Goal: Task Accomplishment & Management: Use online tool/utility

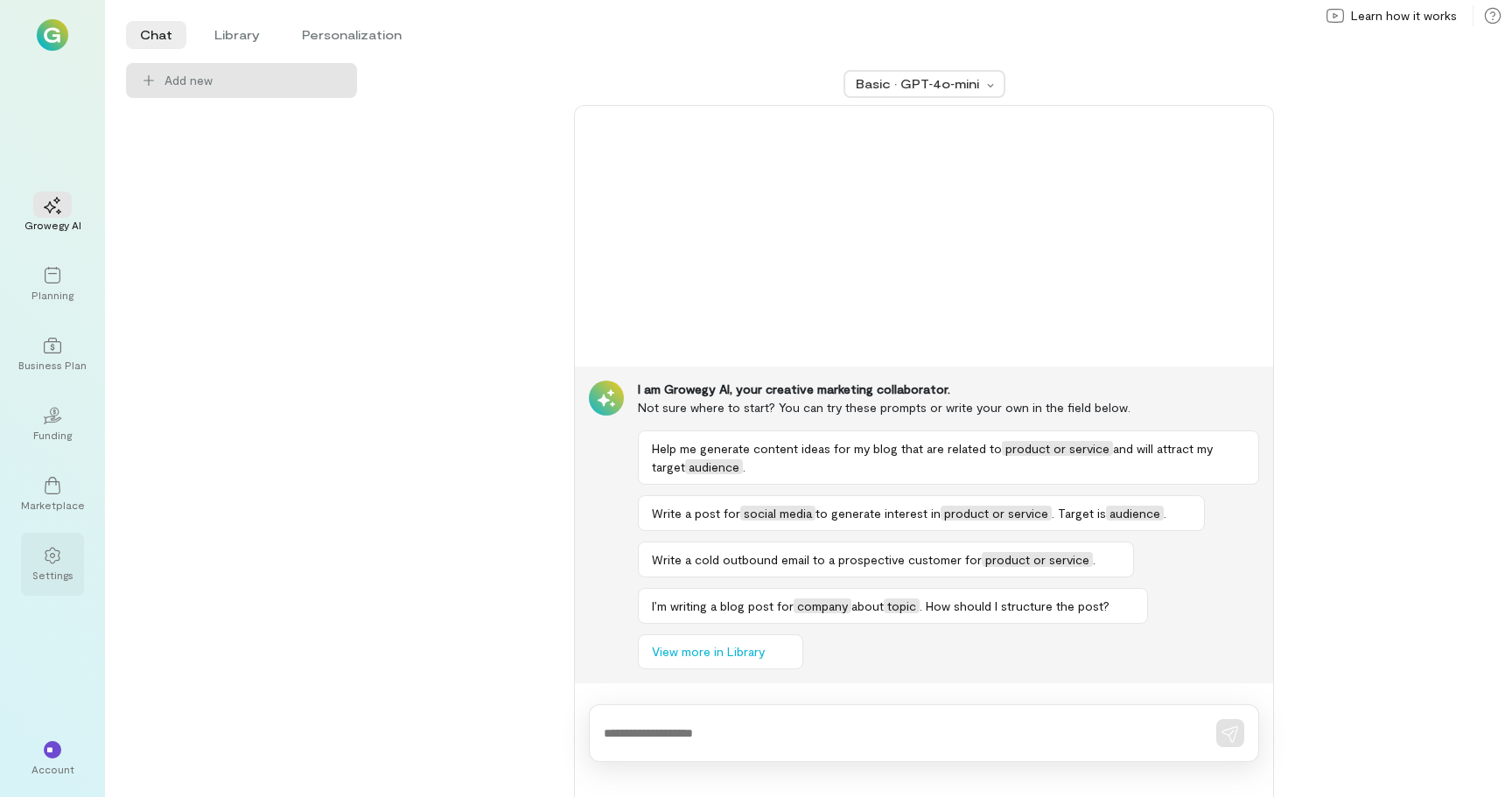
click at [45, 566] on div at bounding box center [52, 554] width 39 height 26
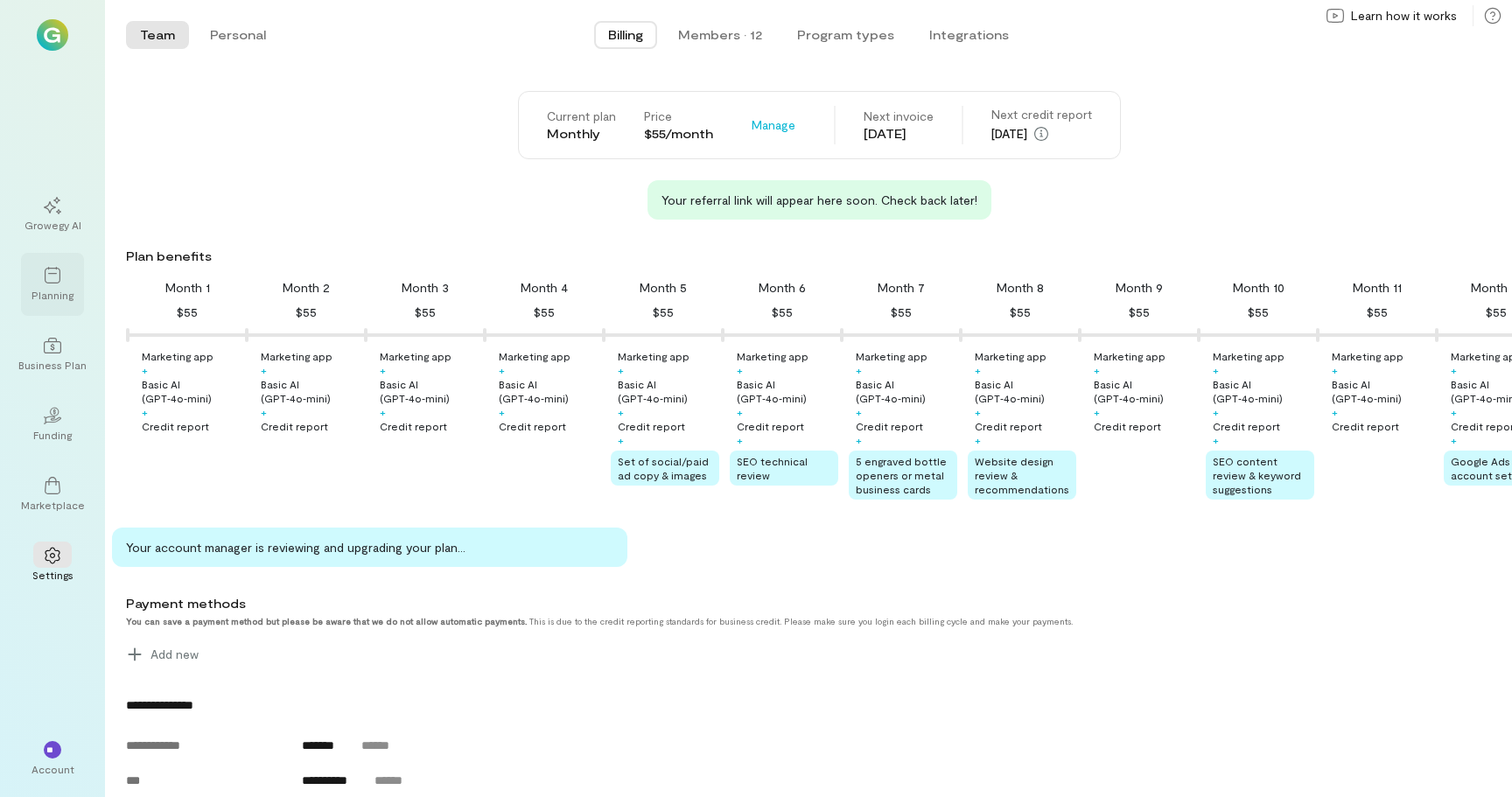
click at [53, 279] on icon at bounding box center [52, 276] width 18 height 18
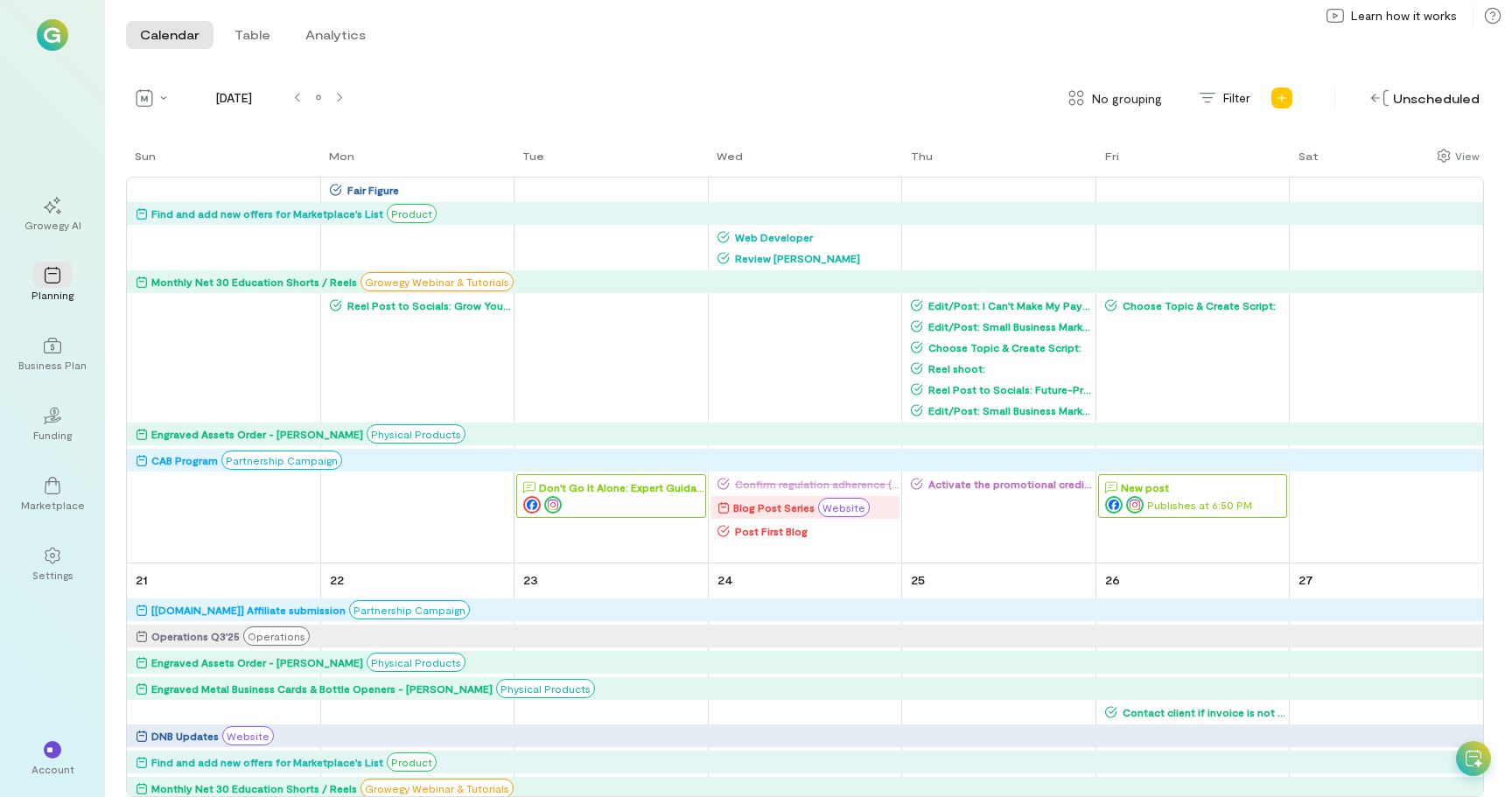
scroll to position [1892, 0]
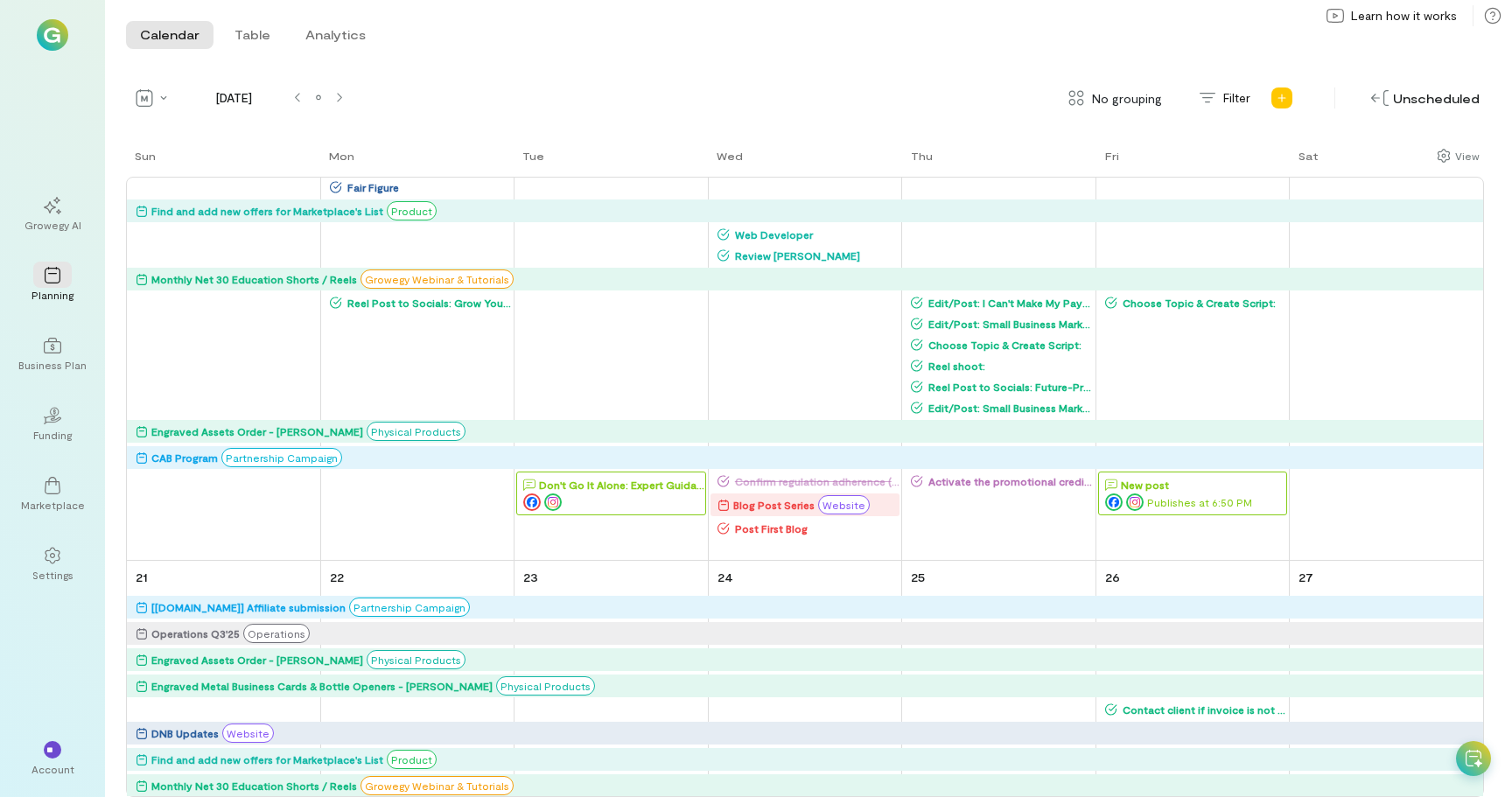
click at [1168, 497] on div "Publishes at 6:50 PM" at bounding box center [1196, 502] width 181 height 18
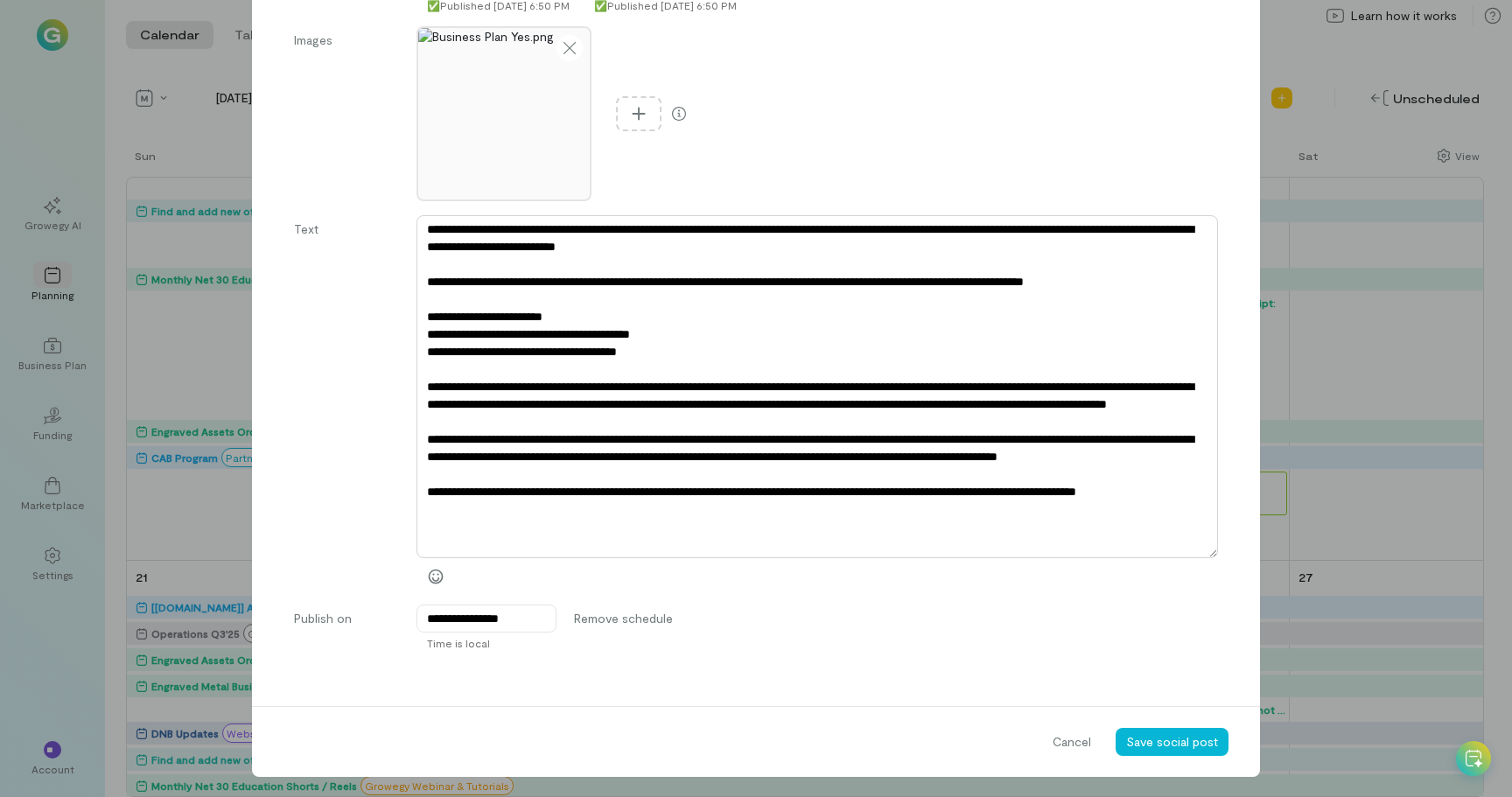
scroll to position [222, 0]
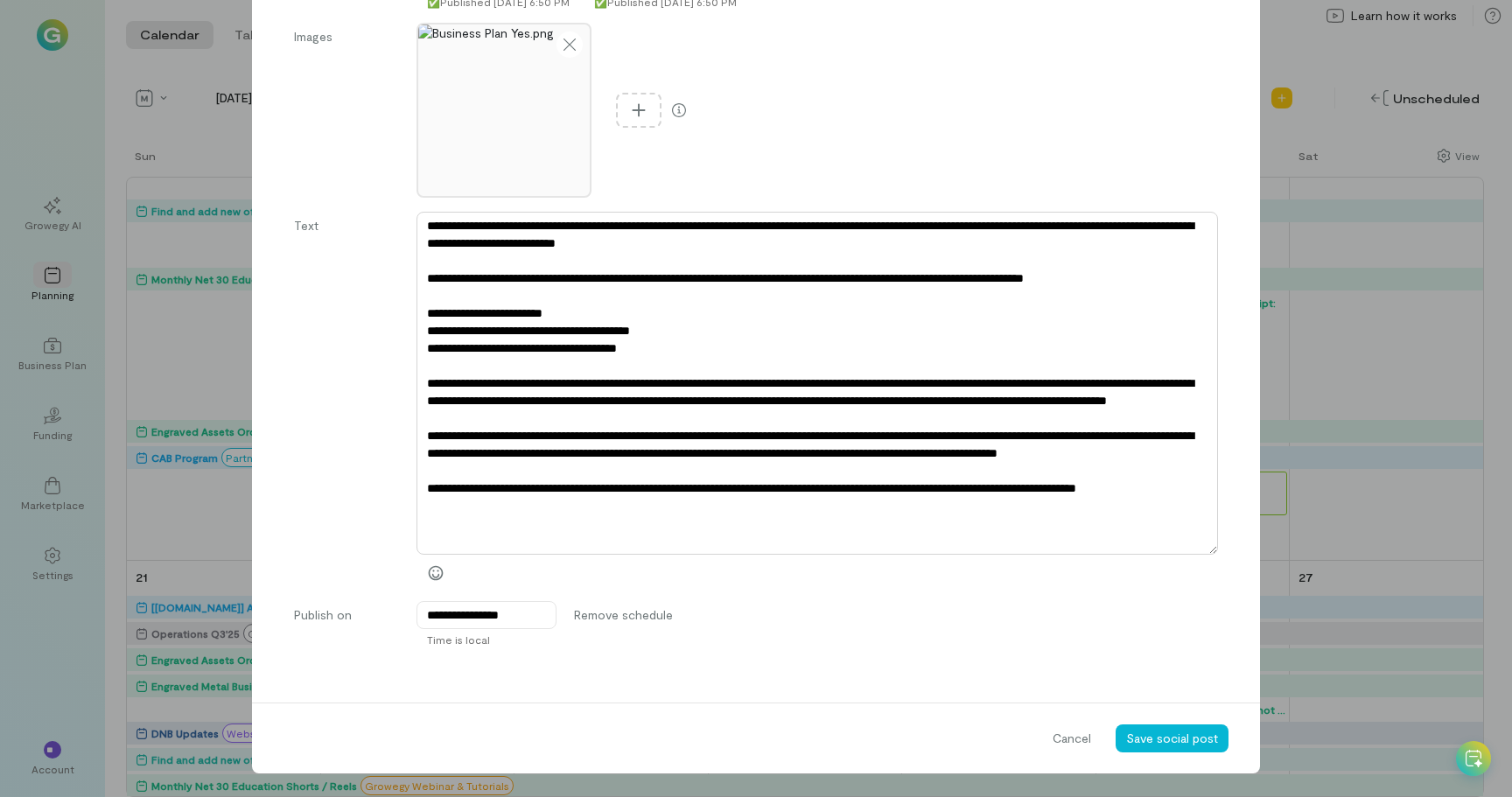
click at [433, 529] on textarea at bounding box center [817, 382] width 802 height 343
click at [482, 525] on textarea at bounding box center [817, 382] width 802 height 343
click at [560, 524] on textarea at bounding box center [817, 382] width 802 height 343
click at [639, 483] on textarea at bounding box center [817, 382] width 802 height 343
click at [443, 279] on textarea at bounding box center [817, 382] width 802 height 343
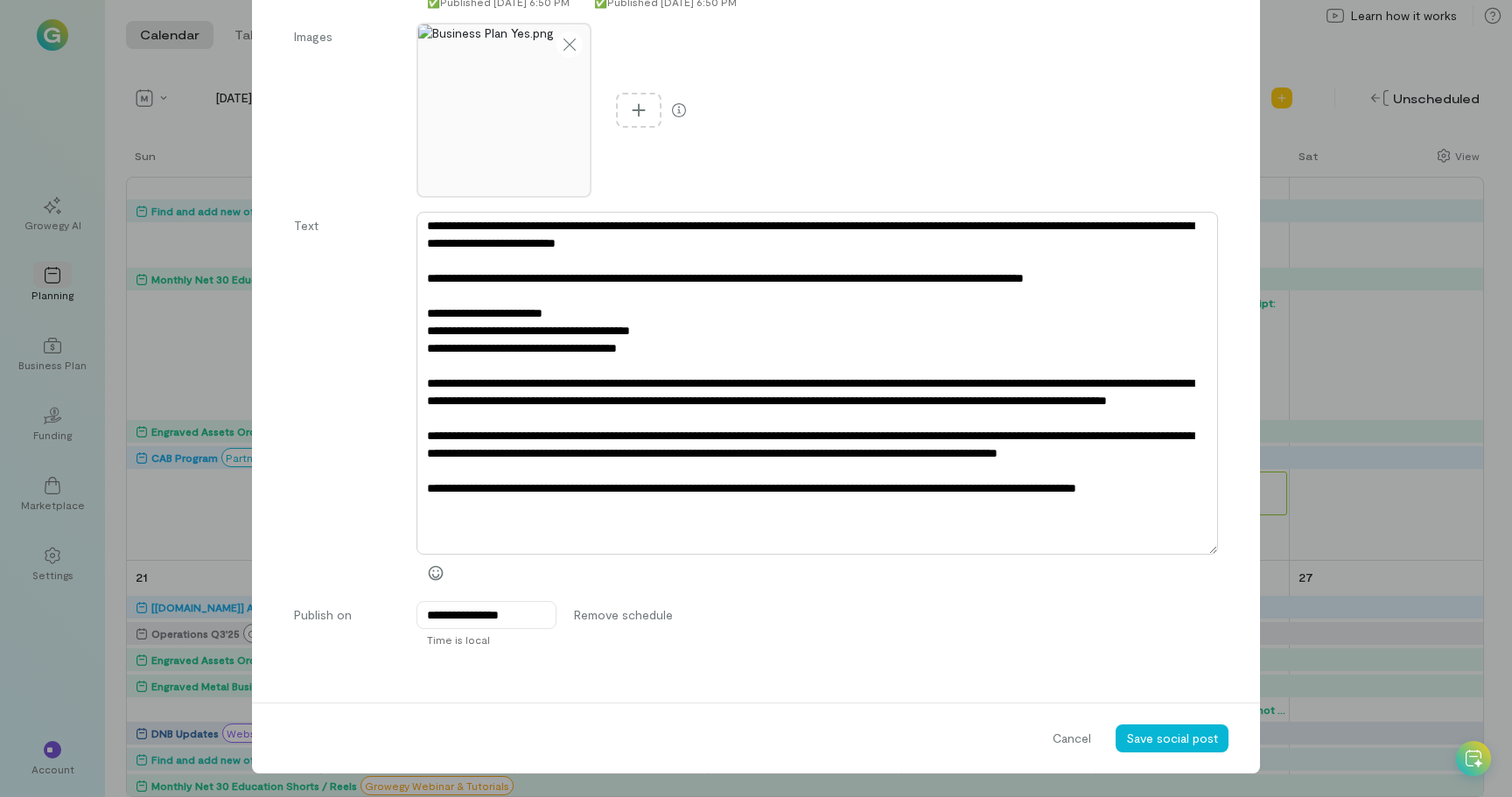
type textarea "*"
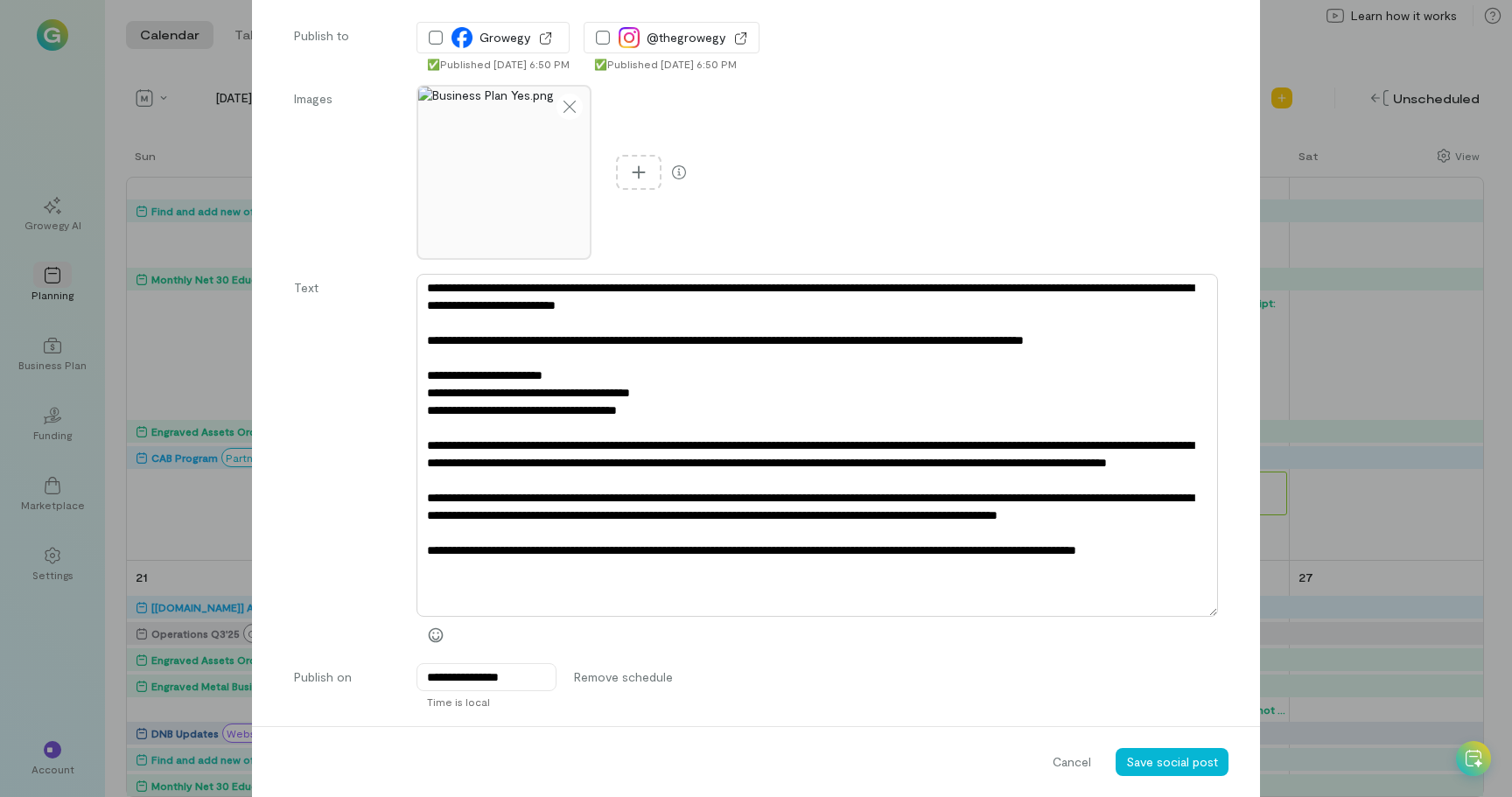
scroll to position [155, 0]
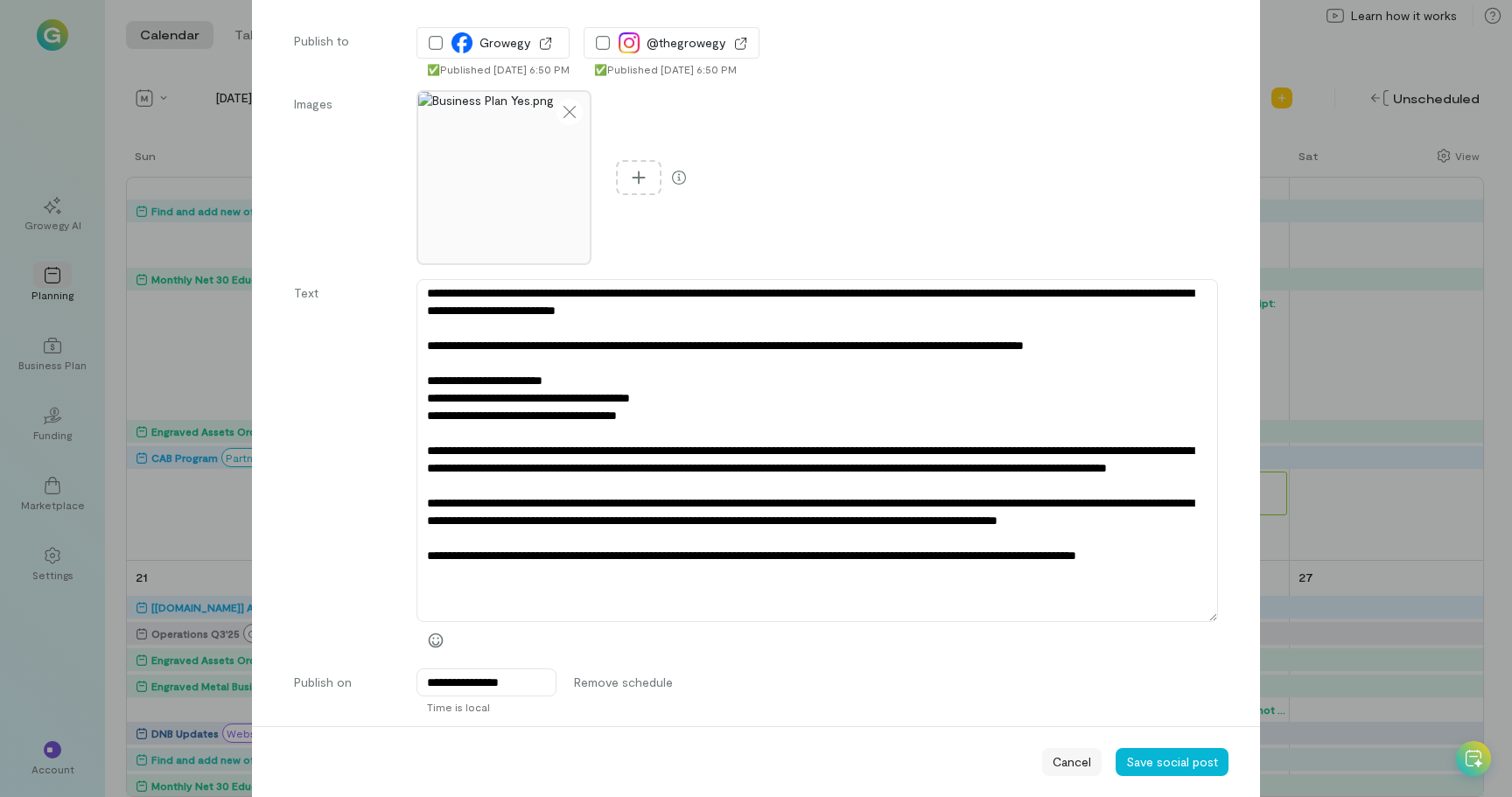
click at [1086, 765] on span "Cancel" at bounding box center [1071, 762] width 39 height 18
